Goal: Information Seeking & Learning: Understand process/instructions

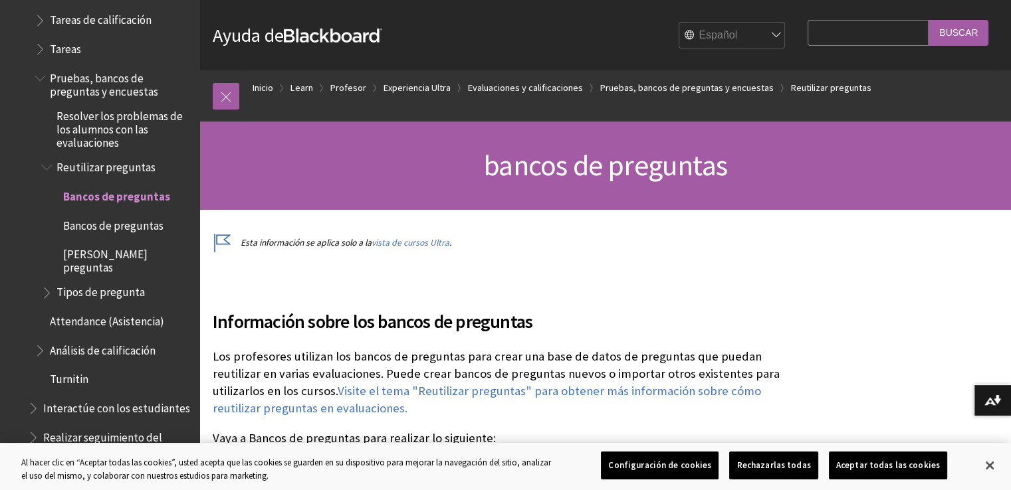
scroll to position [1853, 0]
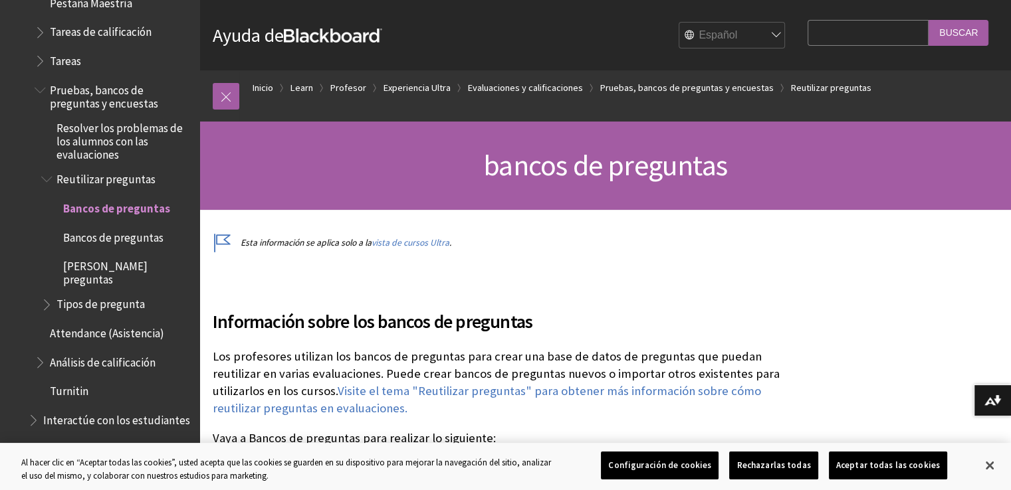
click at [82, 88] on span "Pruebas, bancos de preguntas y encuestas" at bounding box center [120, 94] width 140 height 31
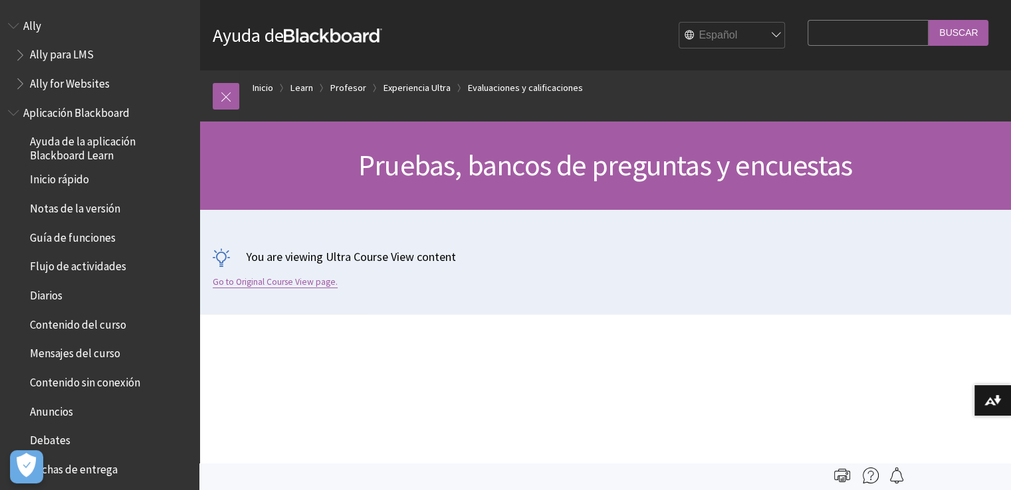
scroll to position [1894, 0]
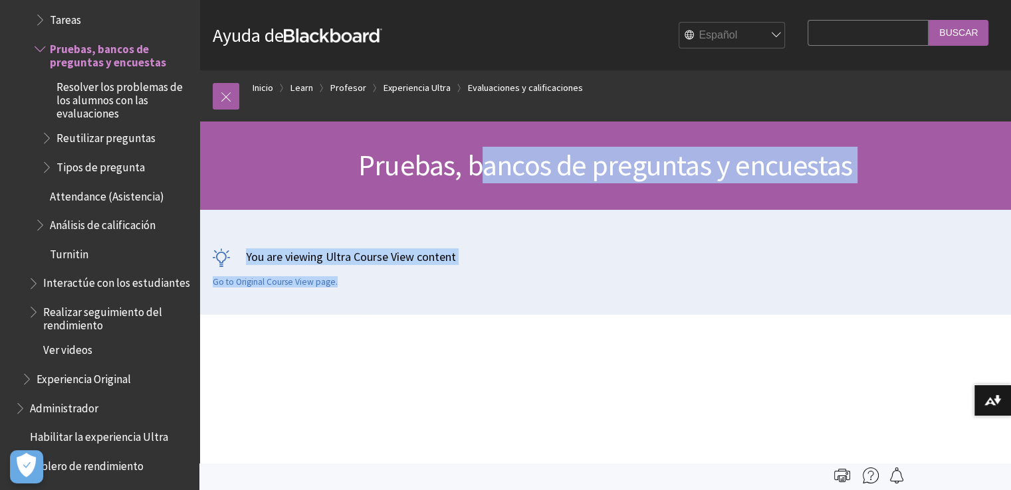
drag, startPoint x: 368, startPoint y: 280, endPoint x: 484, endPoint y: 140, distance: 182.2
click at [484, 140] on div "Inicio Imprimir Pruebas, bancos de preguntas y encuestas You are viewing Ultra …" at bounding box center [604, 218] width 811 height 193
click at [484, 140] on div "Pruebas, bancos de preguntas y encuestas" at bounding box center [604, 166] width 811 height 88
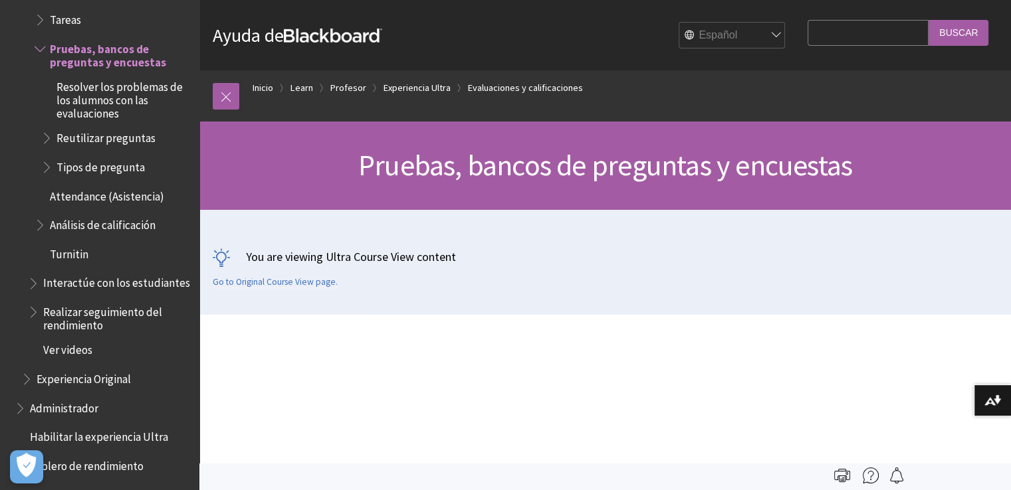
click at [483, 223] on div "You are viewing Ultra Course View content Go to Original Course View page." at bounding box center [604, 262] width 811 height 104
drag, startPoint x: 324, startPoint y: 296, endPoint x: 340, endPoint y: 357, distance: 63.2
click at [451, 217] on div "You are viewing Ultra Course View content Go to Original Course View page." at bounding box center [604, 262] width 811 height 104
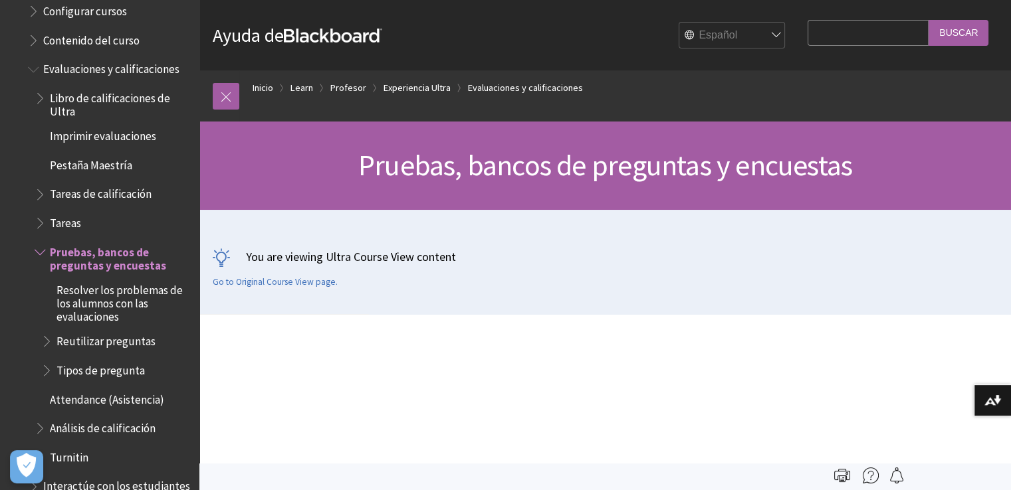
scroll to position [1693, 0]
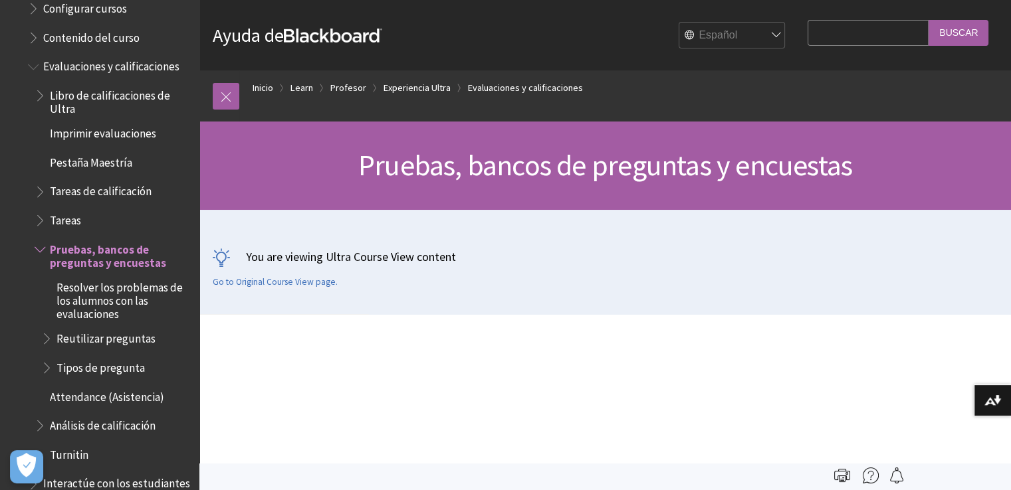
click at [138, 243] on span "Pruebas, bancos de preguntas y encuestas" at bounding box center [120, 254] width 140 height 31
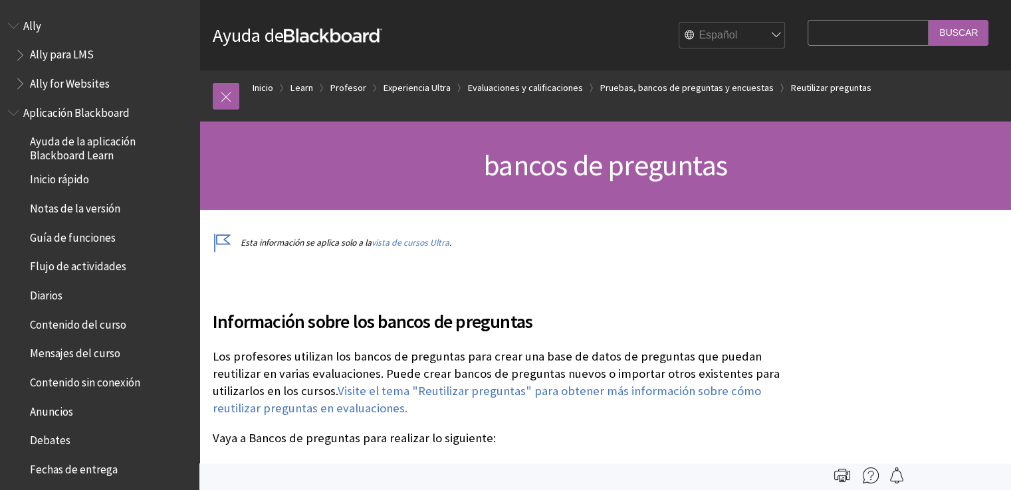
scroll to position [2012, 0]
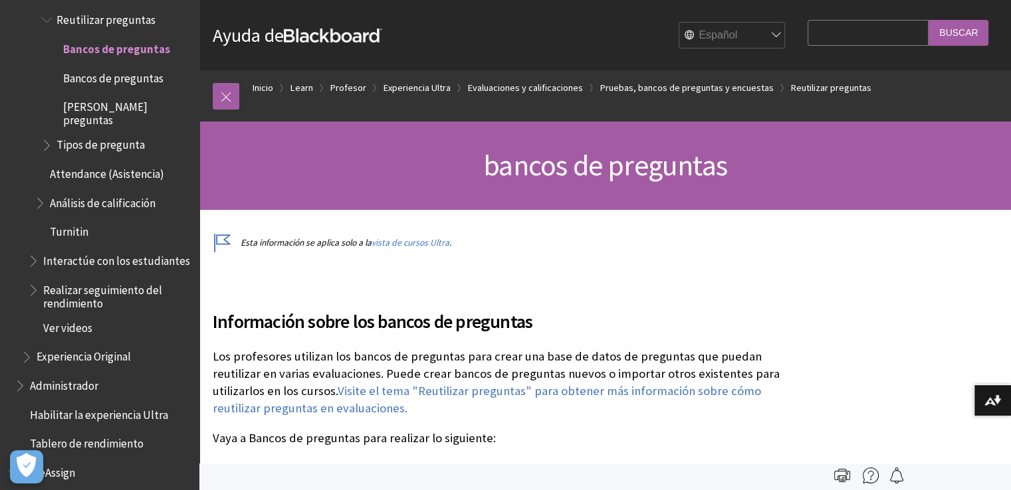
click at [789, 168] on h1 "bancos de preguntas" at bounding box center [605, 165] width 785 height 35
click at [703, 86] on link "Pruebas, bancos de preguntas y encuestas" at bounding box center [686, 88] width 173 height 17
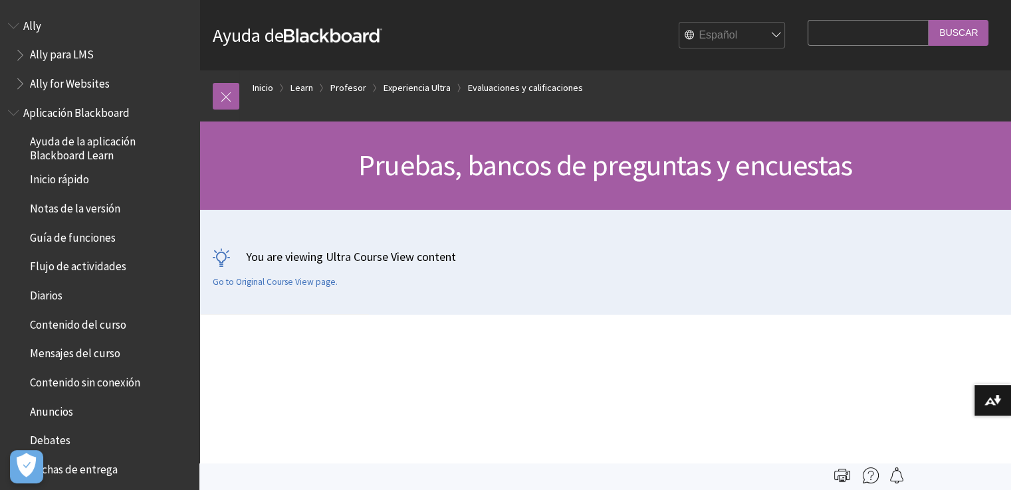
scroll to position [1894, 0]
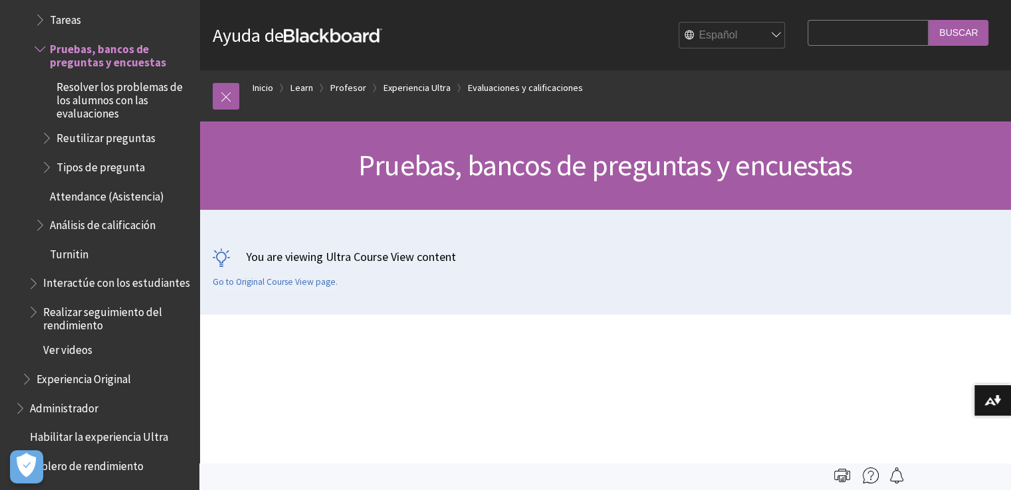
click at [417, 261] on p "You are viewing Ultra Course View content" at bounding box center [605, 257] width 785 height 17
click at [504, 91] on link "Evaluaciones y calificaciones" at bounding box center [525, 88] width 115 height 17
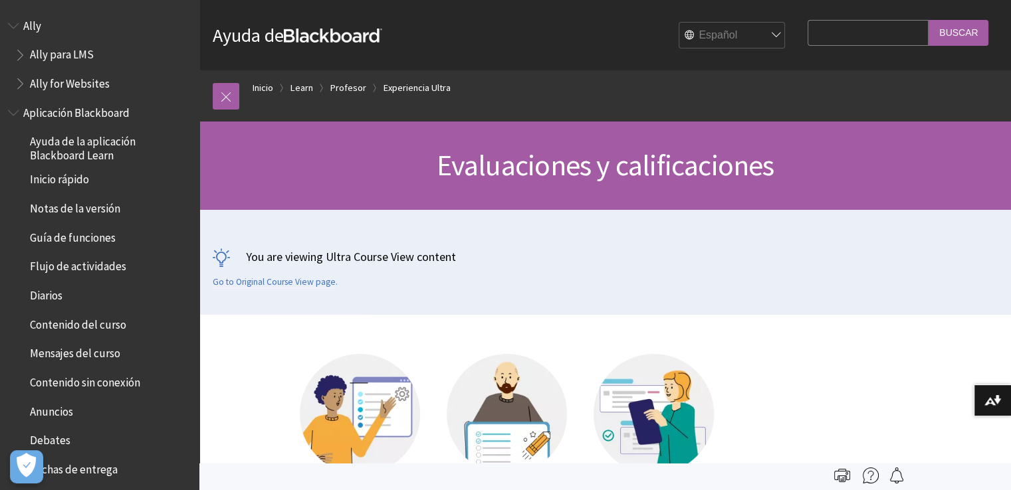
scroll to position [1711, 0]
